Goal: Transaction & Acquisition: Purchase product/service

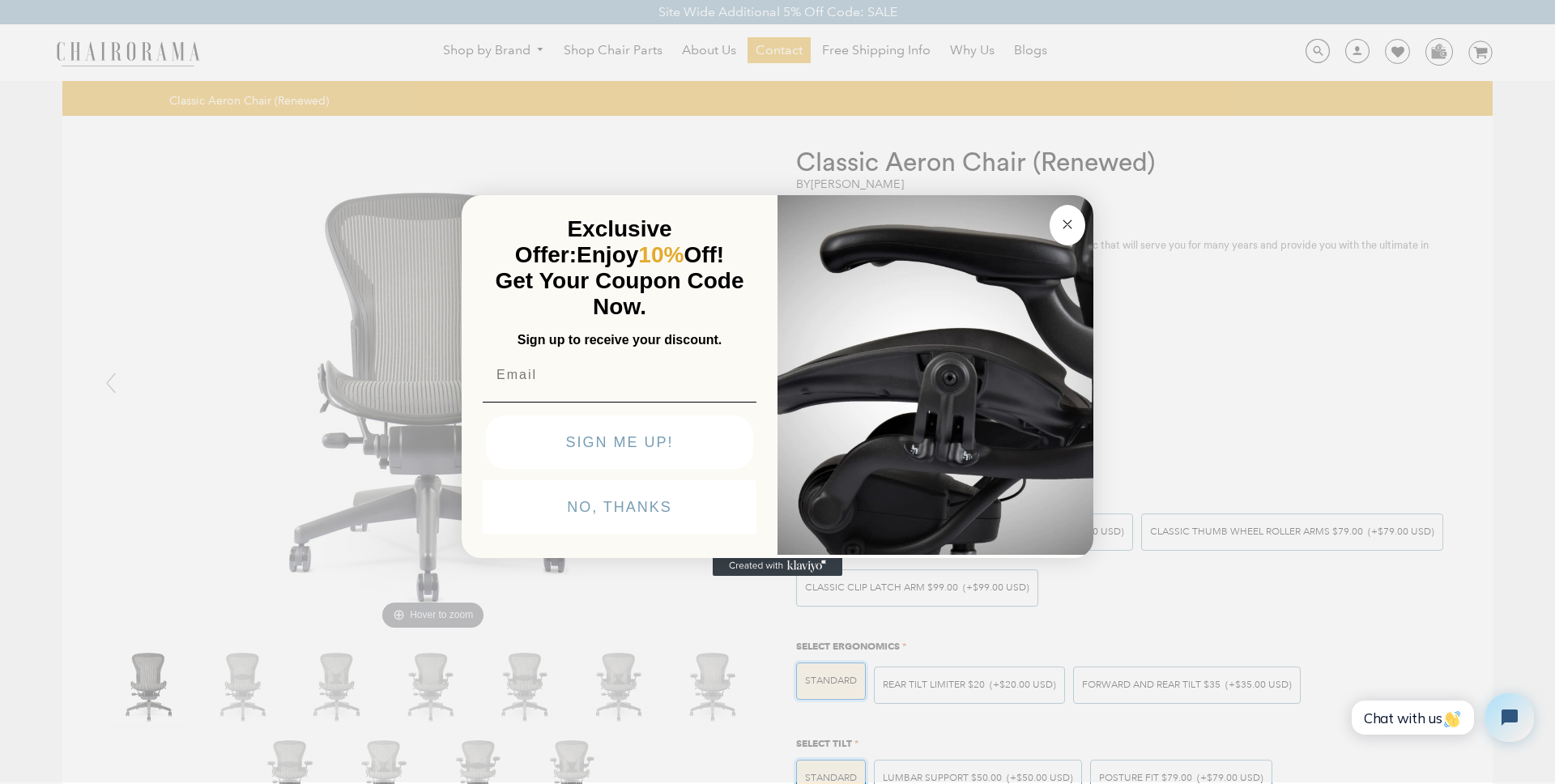
click at [1072, 225] on circle "Close dialog" at bounding box center [1067, 225] width 18 height 18
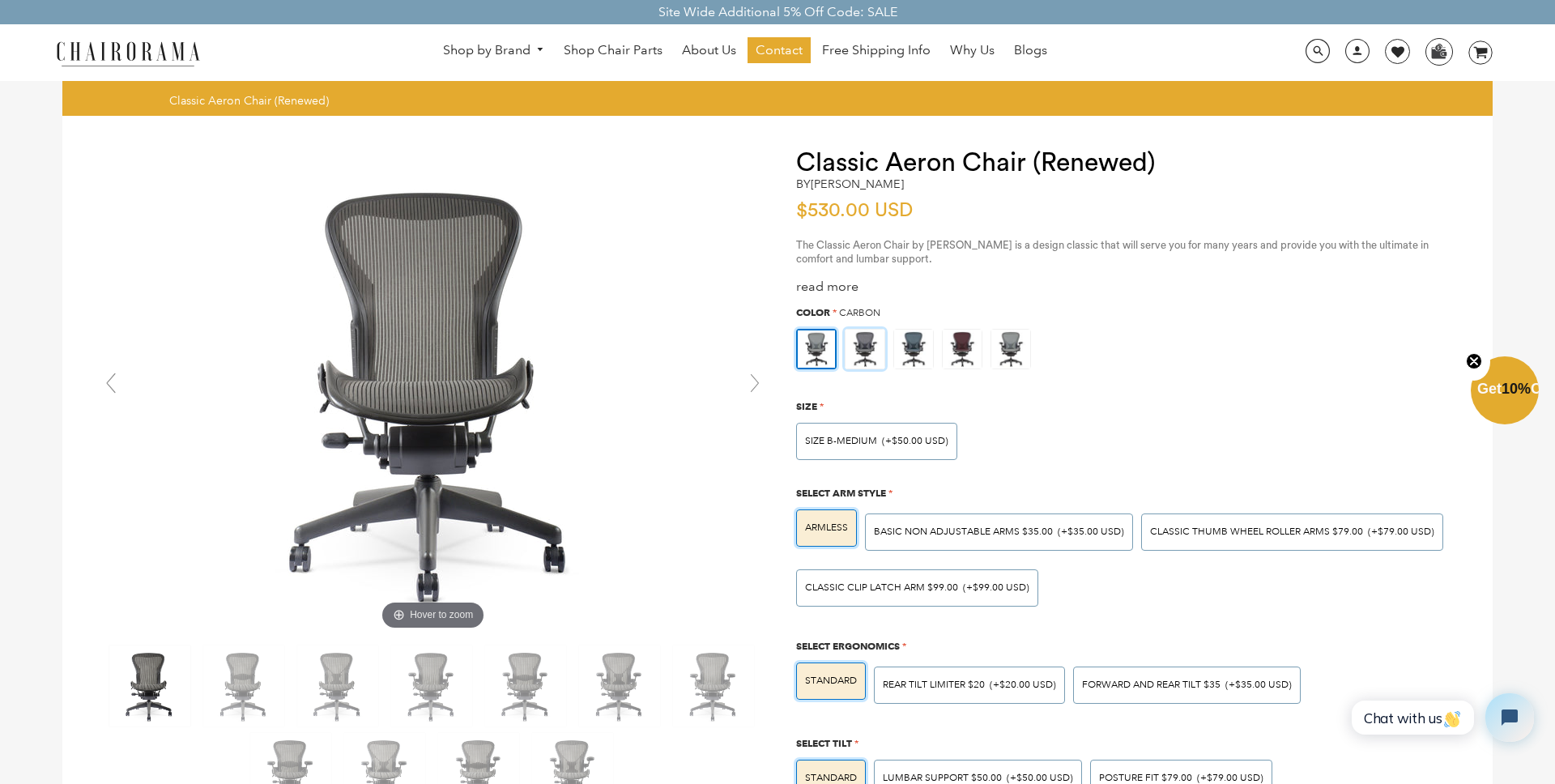
click at [876, 353] on img at bounding box center [865, 349] width 39 height 39
click at [0, 0] on input "radio" at bounding box center [0, 0] width 0 height 0
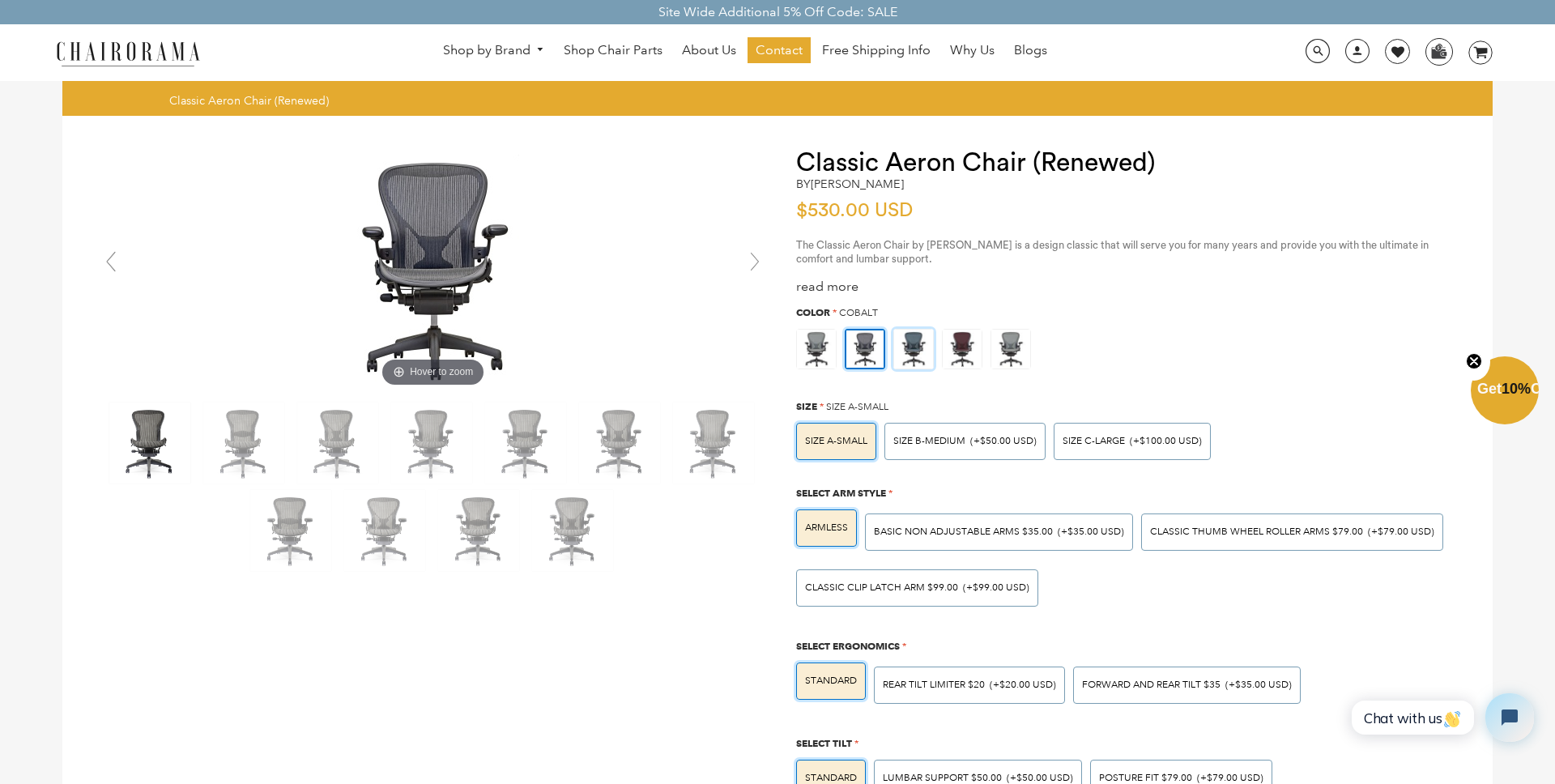
click at [902, 346] on img at bounding box center [914, 349] width 39 height 39
click at [0, 0] on input "radio" at bounding box center [0, 0] width 0 height 0
click at [963, 349] on img at bounding box center [962, 349] width 39 height 39
click at [0, 0] on input "radio" at bounding box center [0, 0] width 0 height 0
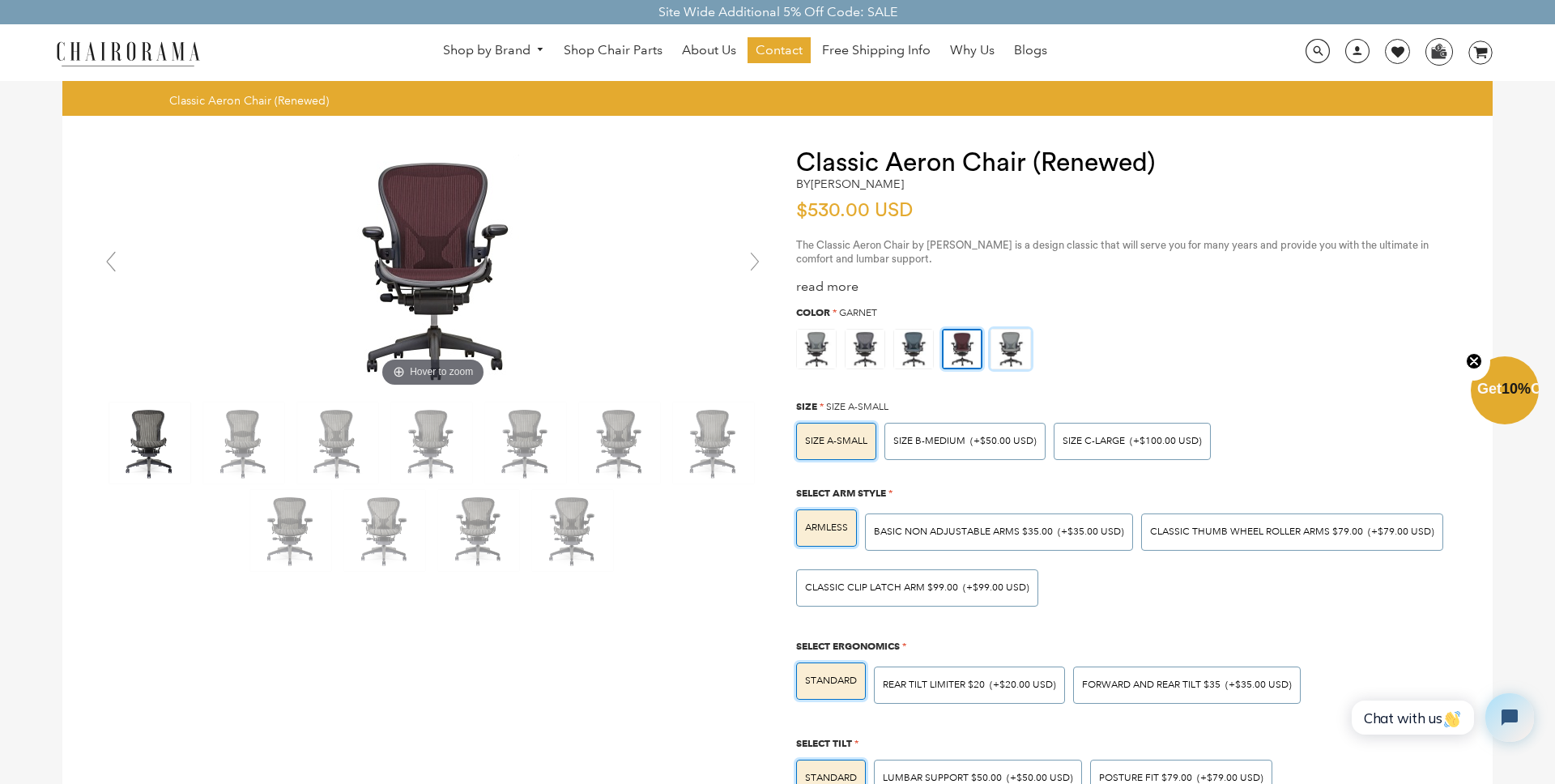
click at [1010, 345] on img at bounding box center [1011, 349] width 39 height 39
click at [0, 0] on input "radio" at bounding box center [0, 0] width 0 height 0
click at [822, 353] on img at bounding box center [817, 349] width 39 height 39
click at [0, 0] on input "radio" at bounding box center [0, 0] width 0 height 0
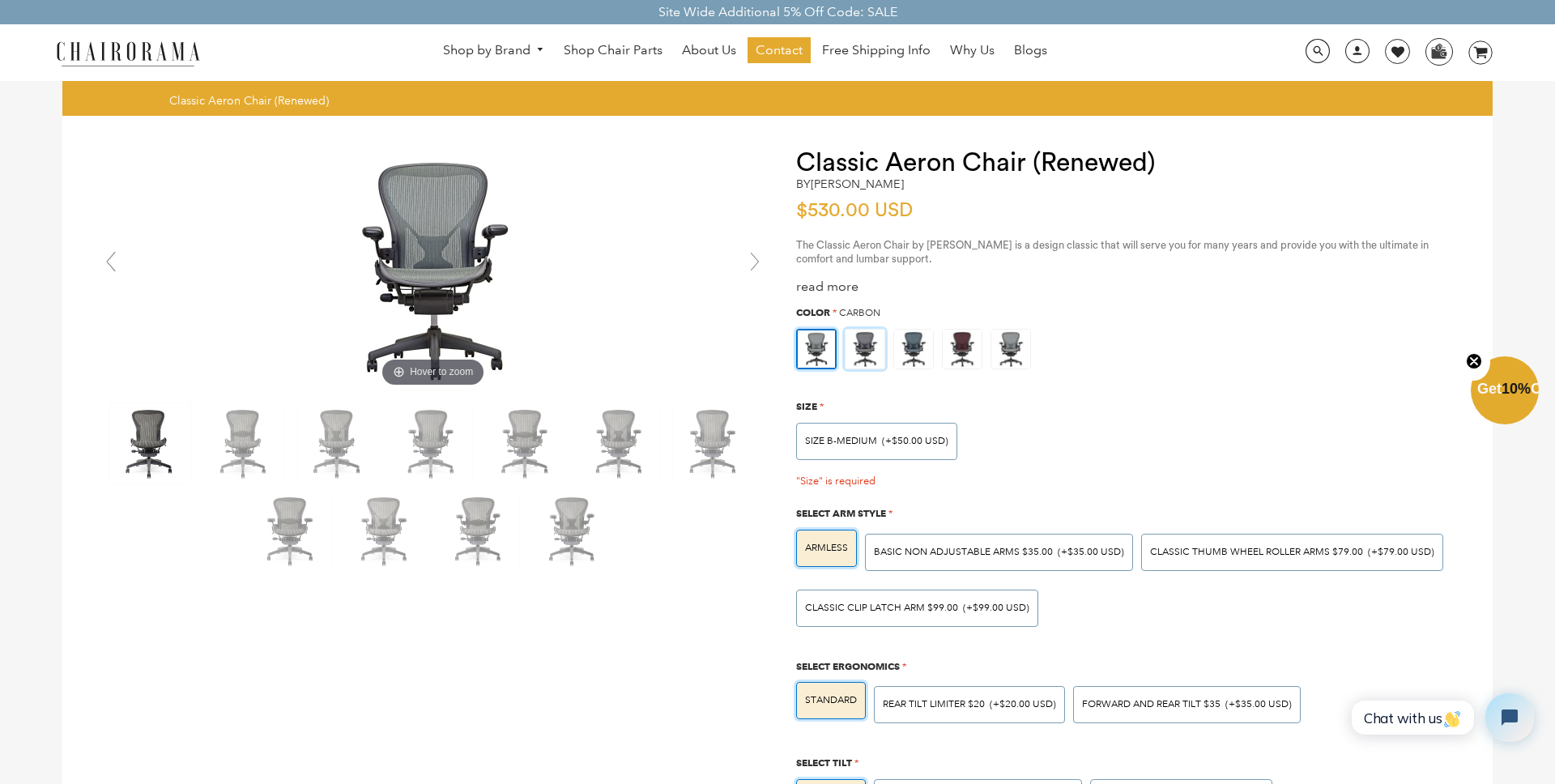
click at [860, 355] on img at bounding box center [865, 349] width 39 height 39
click at [0, 0] on input "radio" at bounding box center [0, 0] width 0 height 0
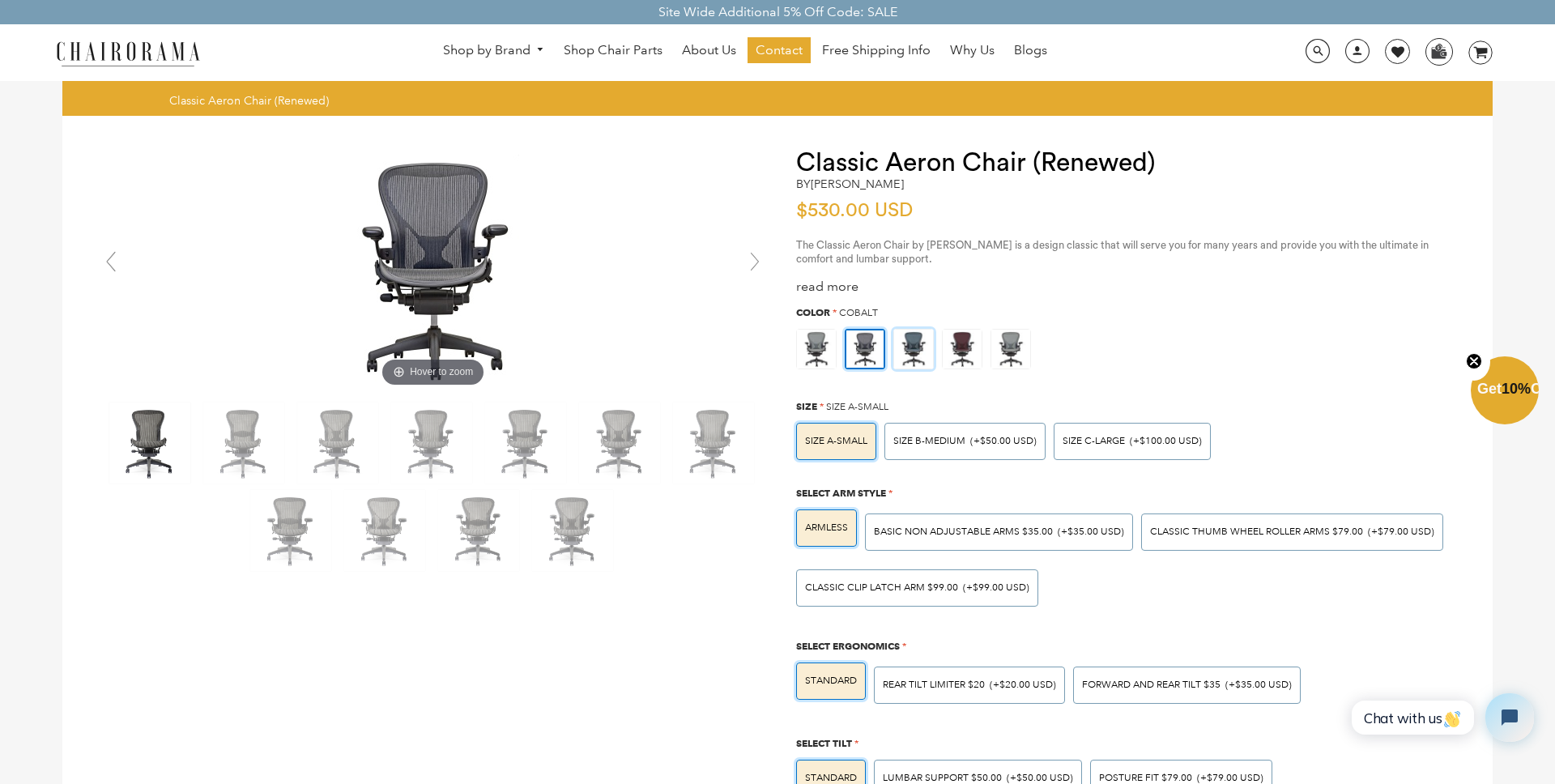
click at [909, 351] on img at bounding box center [914, 349] width 39 height 39
click at [0, 0] on input "radio" at bounding box center [0, 0] width 0 height 0
drag, startPoint x: 938, startPoint y: 350, endPoint x: 988, endPoint y: 350, distance: 50.0
click at [938, 350] on div at bounding box center [958, 345] width 48 height 48
click at [0, 0] on input "radio" at bounding box center [0, 0] width 0 height 0
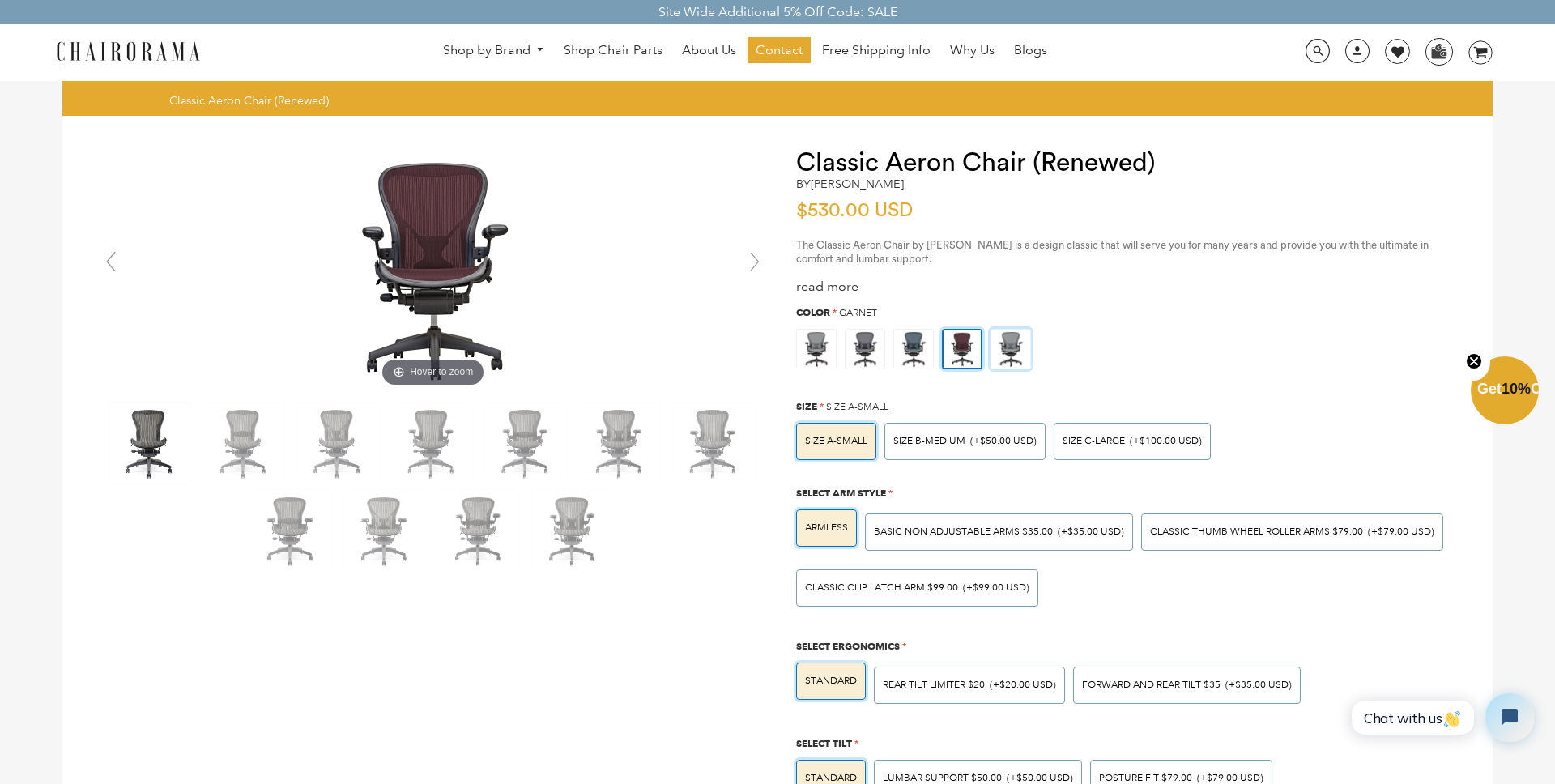
click at [1003, 350] on img at bounding box center [1011, 349] width 39 height 39
click at [0, 0] on input "radio" at bounding box center [0, 0] width 0 height 0
click at [804, 350] on img at bounding box center [817, 349] width 39 height 39
click at [0, 0] on input "radio" at bounding box center [0, 0] width 0 height 0
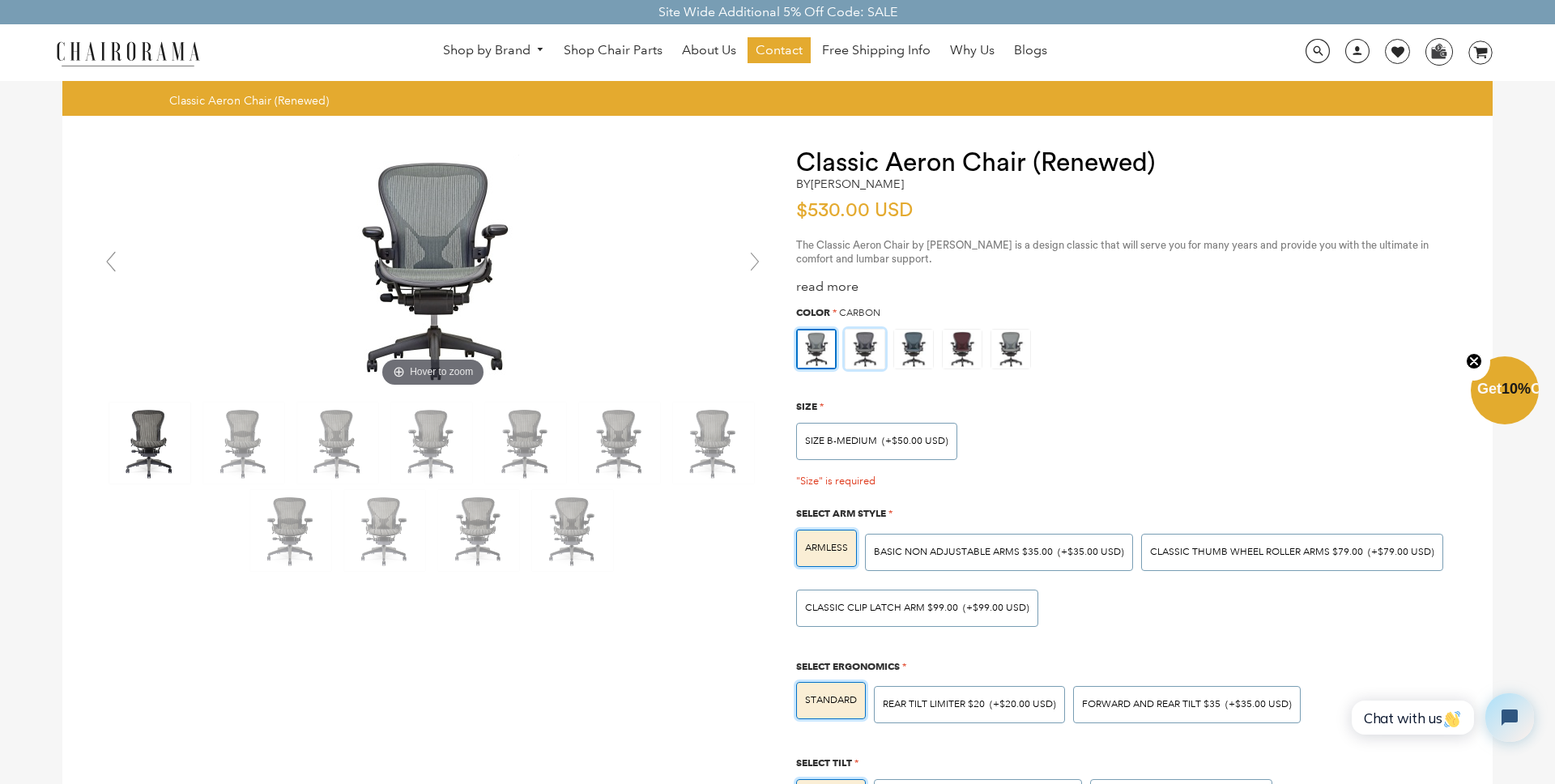
click at [872, 351] on img at bounding box center [865, 349] width 39 height 39
click at [0, 0] on input "radio" at bounding box center [0, 0] width 0 height 0
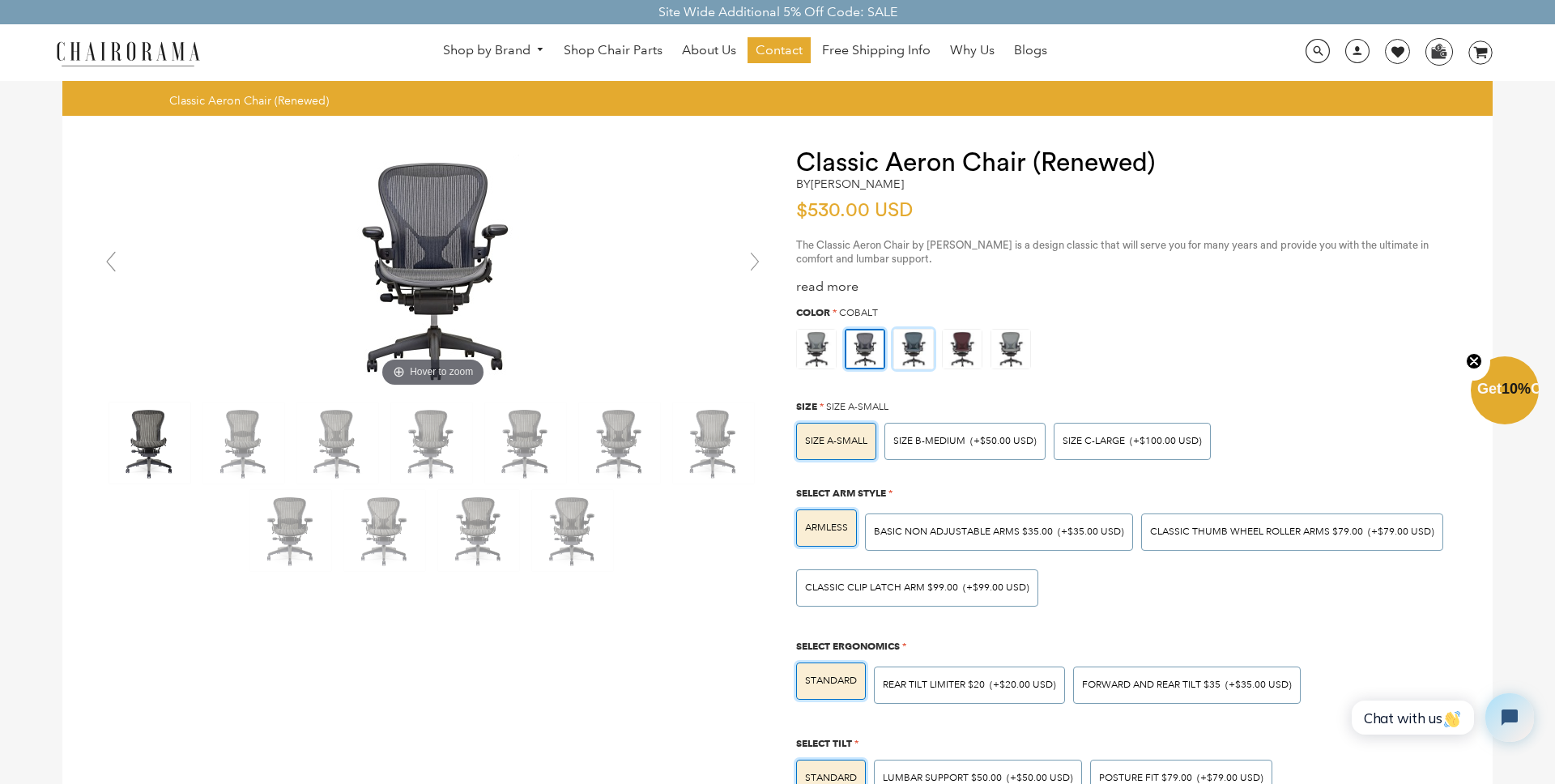
click at [919, 346] on img at bounding box center [914, 349] width 39 height 39
click at [0, 0] on input "radio" at bounding box center [0, 0] width 0 height 0
click at [952, 343] on img at bounding box center [962, 349] width 39 height 39
click at [0, 0] on input "radio" at bounding box center [0, 0] width 0 height 0
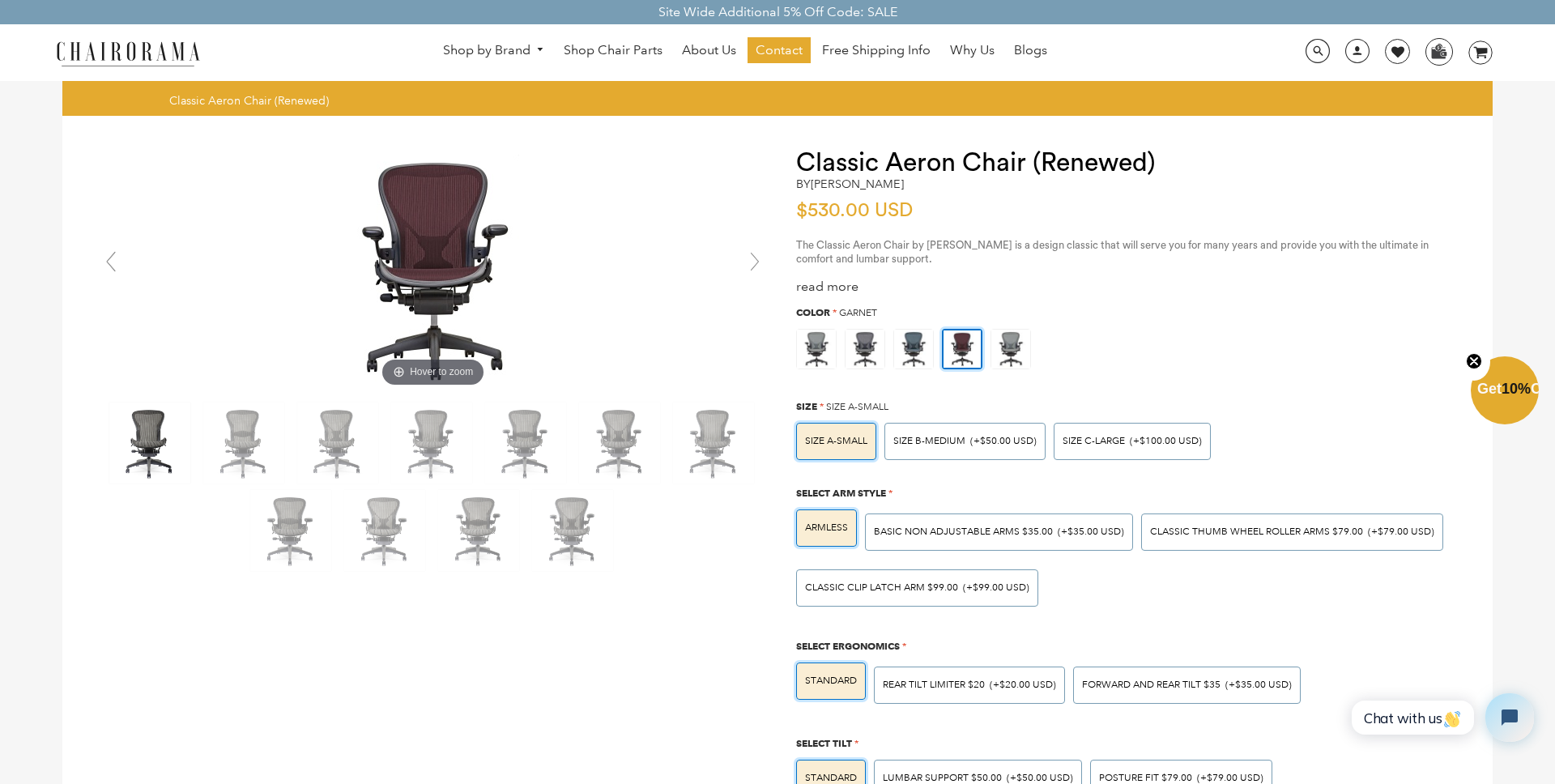
click at [1031, 348] on div at bounding box center [1125, 347] width 674 height 53
click at [1024, 347] on img at bounding box center [1011, 349] width 39 height 39
click at [0, 0] on input "radio" at bounding box center [0, 0] width 0 height 0
click at [960, 348] on img at bounding box center [962, 349] width 39 height 39
click at [0, 0] on input "radio" at bounding box center [0, 0] width 0 height 0
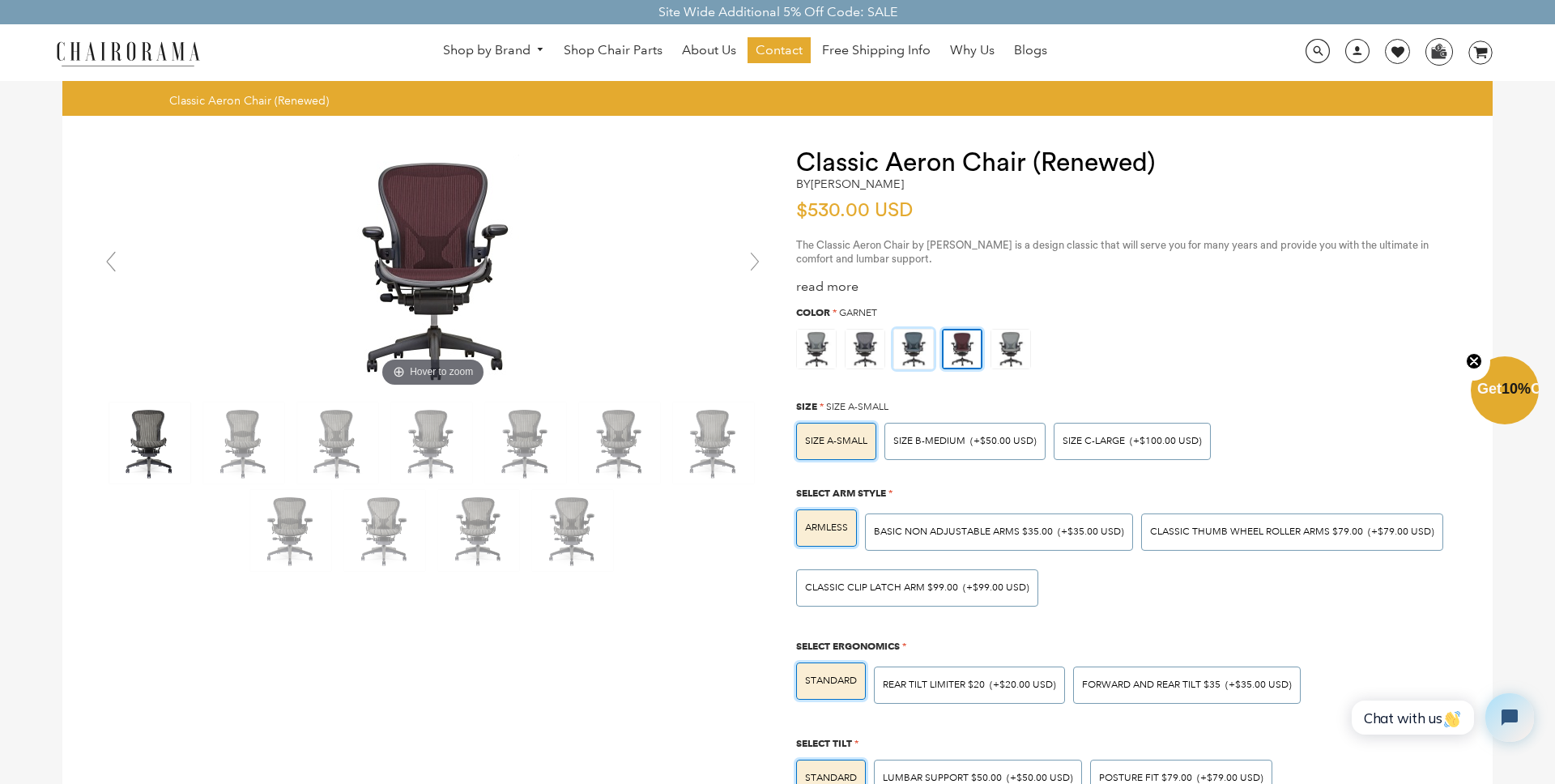
click at [902, 350] on img at bounding box center [914, 349] width 39 height 39
click at [0, 0] on input "radio" at bounding box center [0, 0] width 0 height 0
click at [869, 347] on img at bounding box center [865, 349] width 39 height 39
click at [0, 0] on input "radio" at bounding box center [0, 0] width 0 height 0
click at [909, 346] on img at bounding box center [914, 349] width 39 height 39
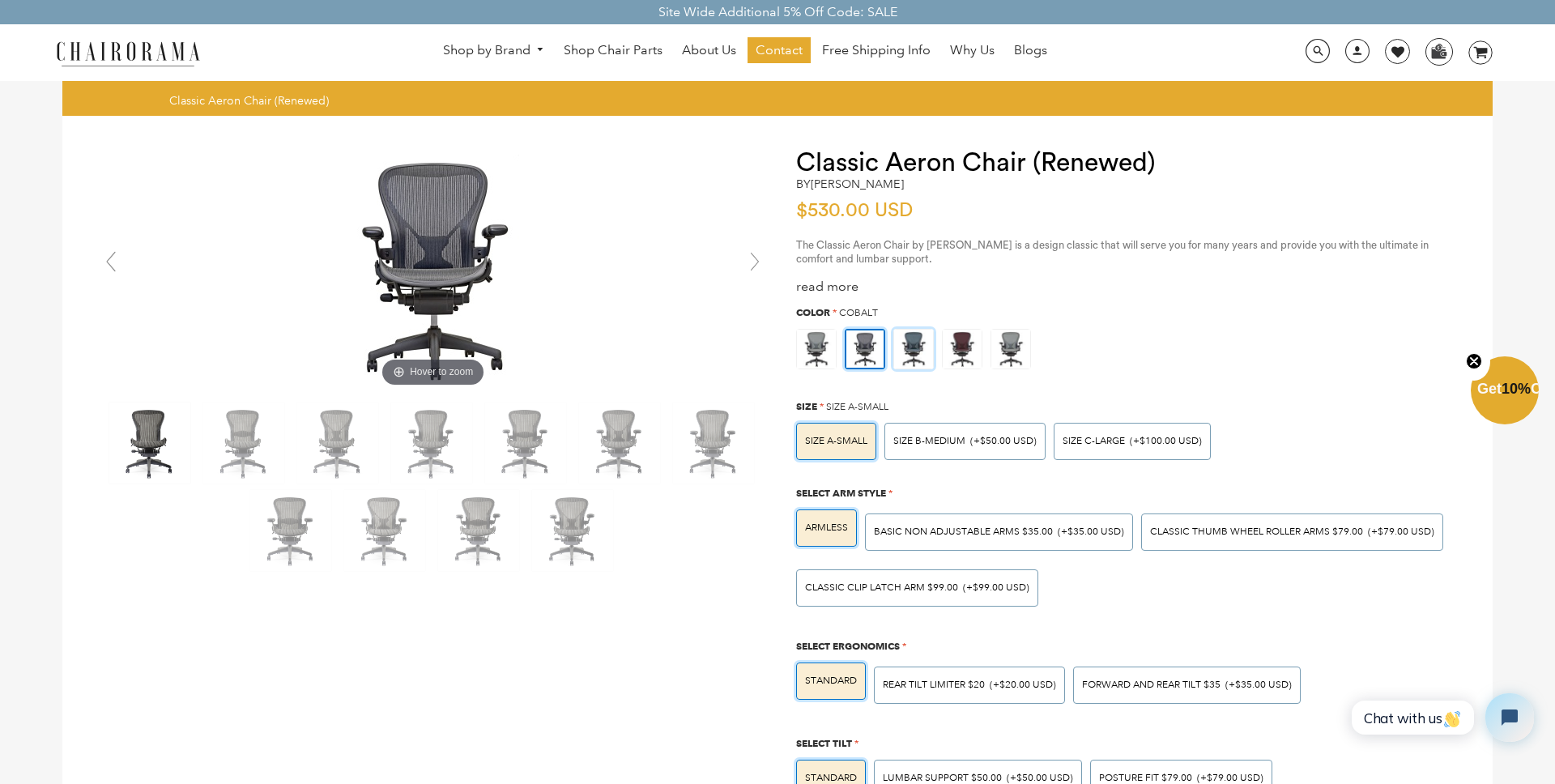
click at [0, 0] on input "radio" at bounding box center [0, 0] width 0 height 0
click at [1134, 437] on span "(+$100.00 USD)" at bounding box center [1166, 441] width 72 height 10
click at [0, 0] on input "SIZE C-LARGE (+$100.00 USD)" at bounding box center [0, 0] width 0 height 0
